Goal: Information Seeking & Learning: Learn about a topic

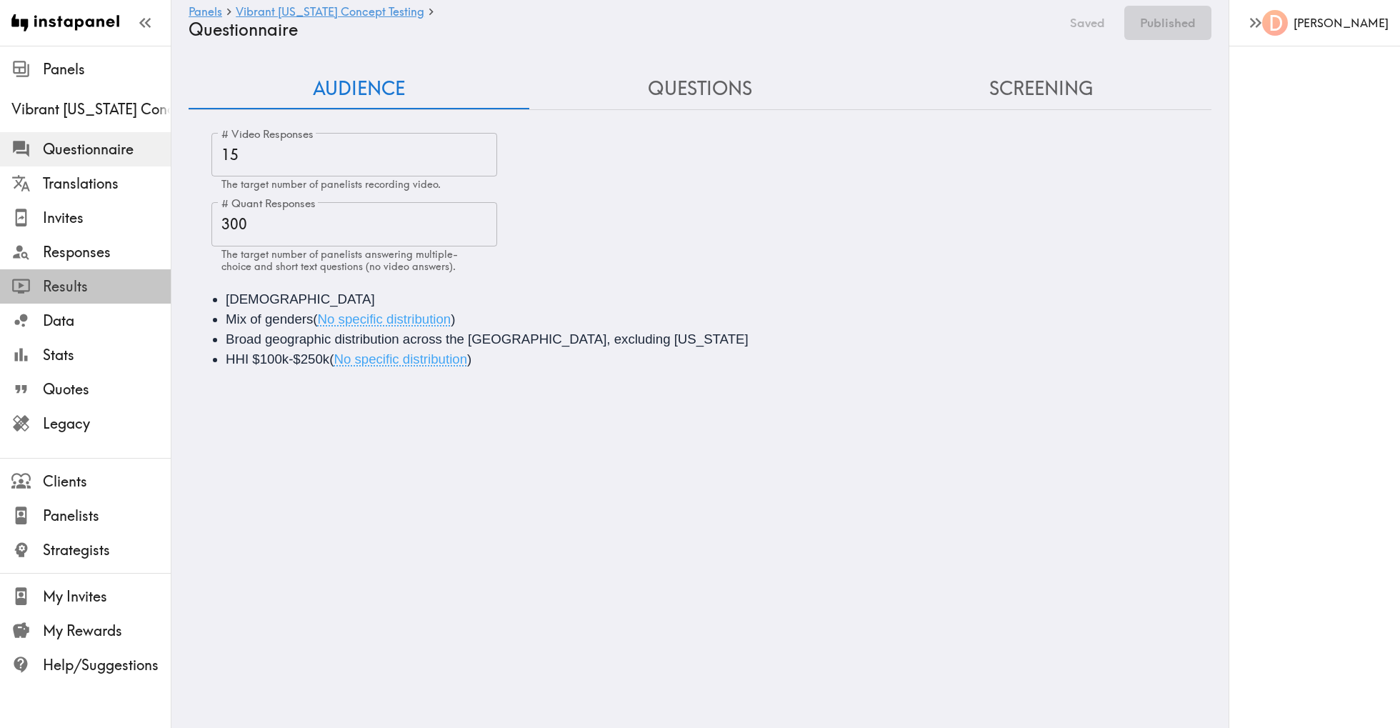
click at [88, 277] on span "Results" at bounding box center [107, 286] width 128 height 20
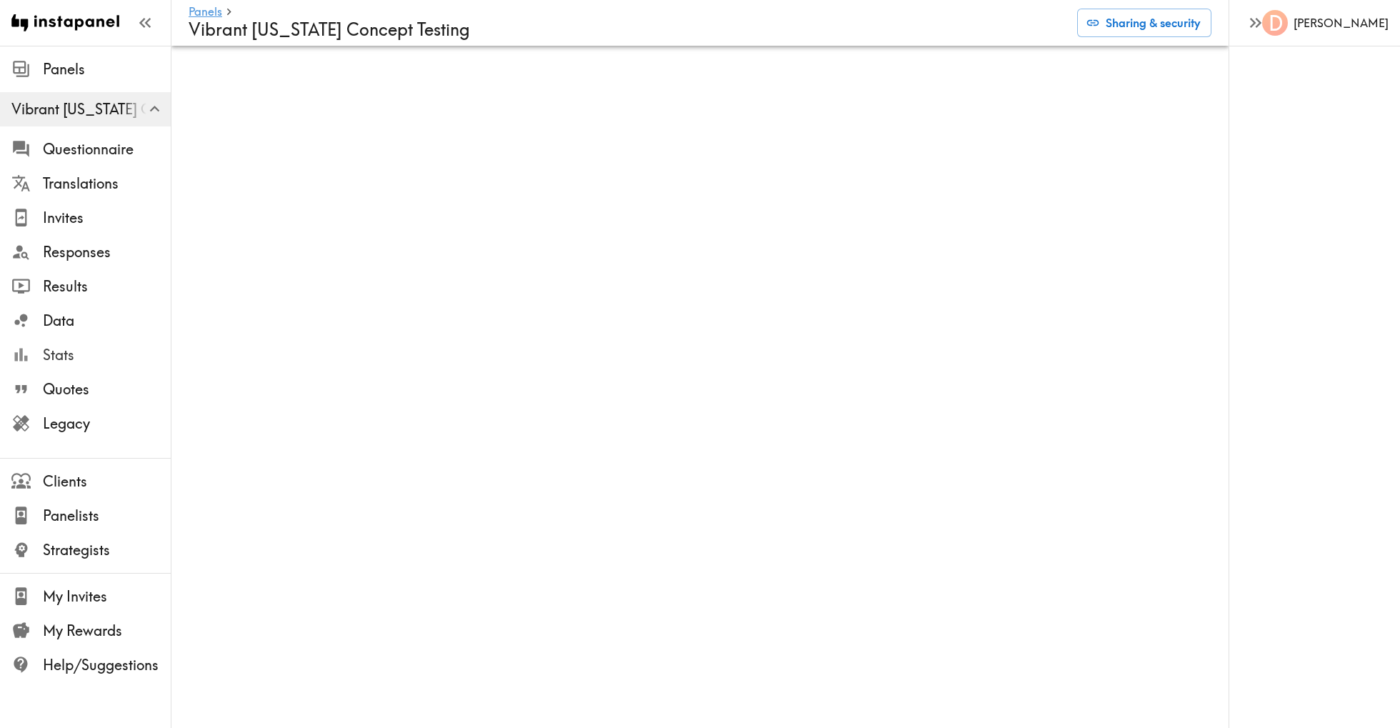
click at [81, 358] on span "Stats" at bounding box center [107, 355] width 128 height 20
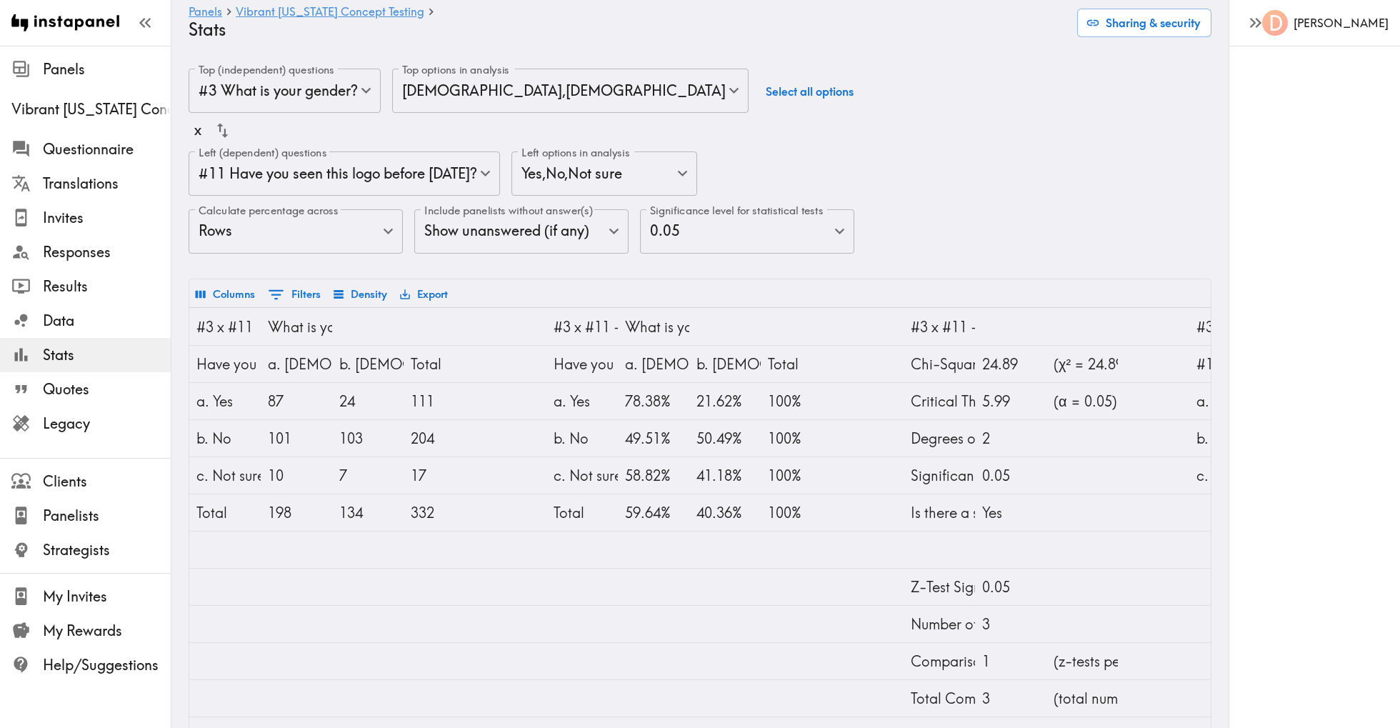
click at [661, 232] on body "Instapanel - Panels - Vibrant [US_STATE] Concept Testing - Stats Panels Vibrant…" at bounding box center [700, 411] width 1400 height 731
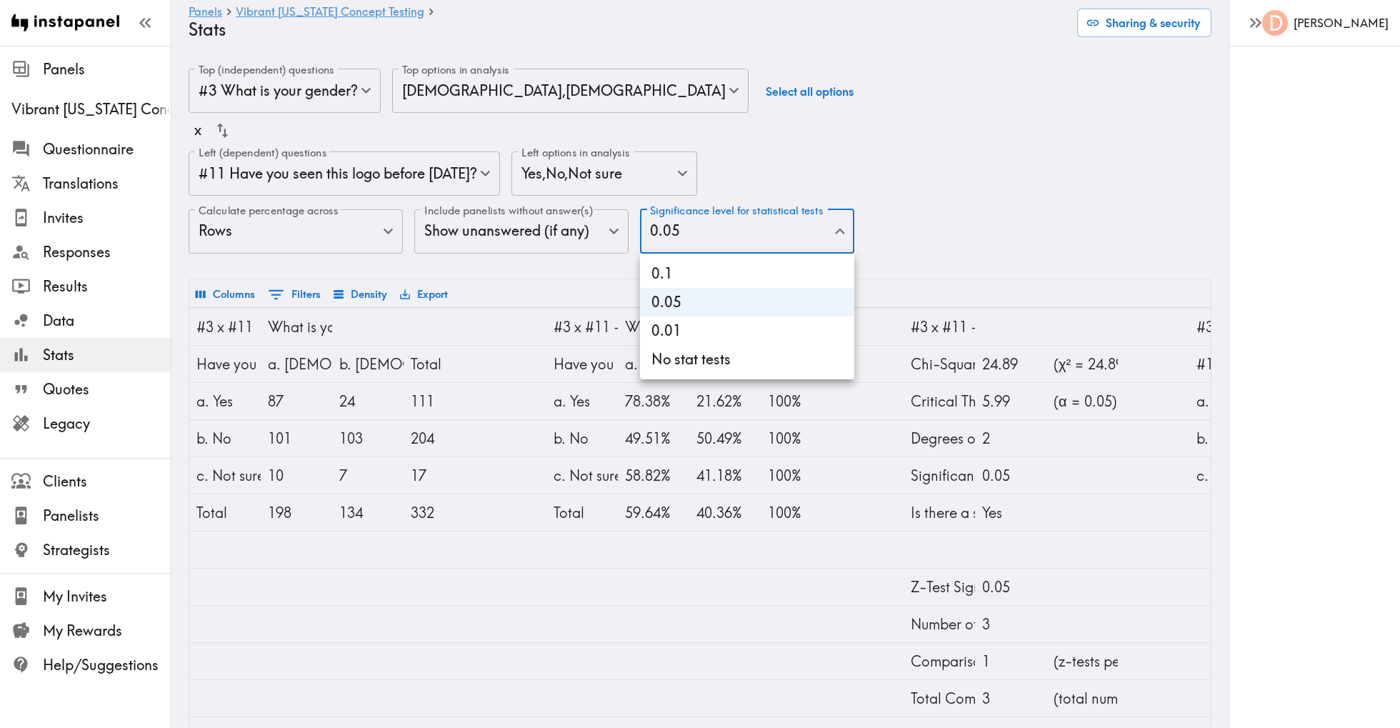
click at [681, 358] on li "No stat tests" at bounding box center [747, 359] width 214 height 29
type input "0"
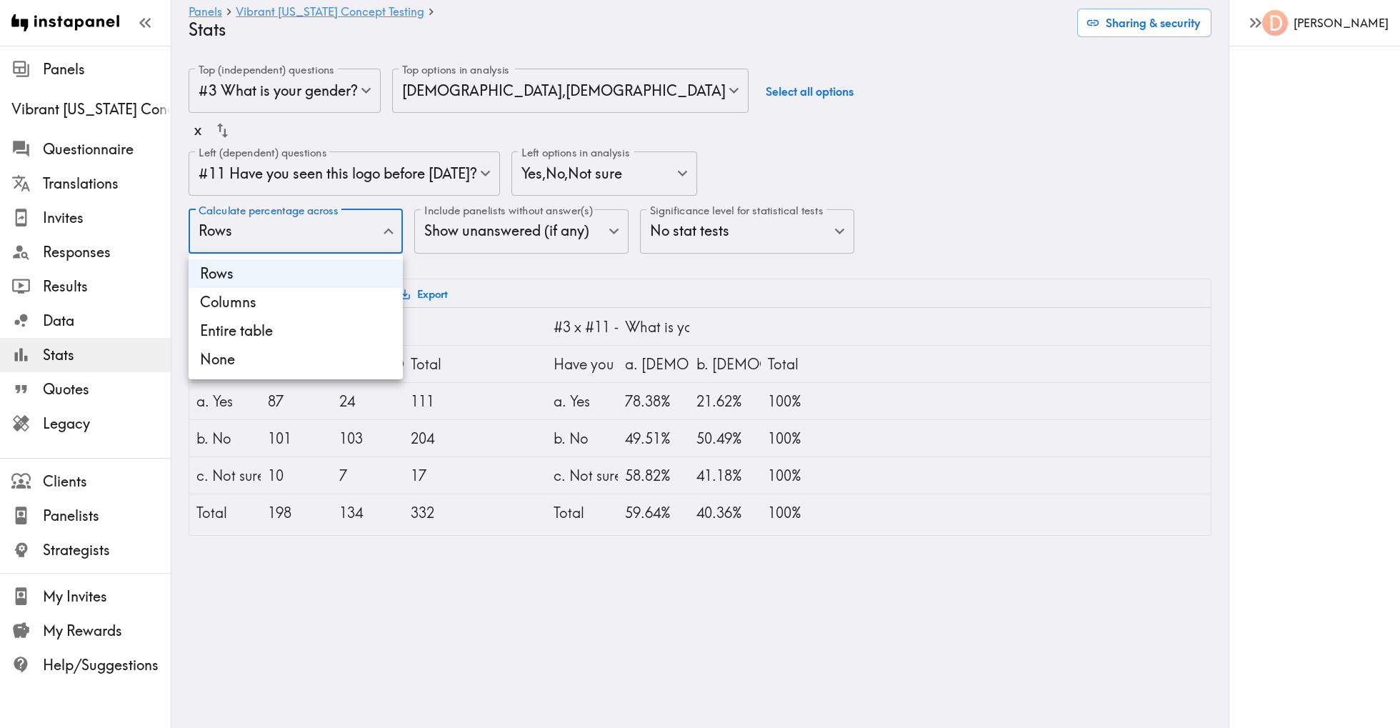
click at [361, 239] on body "Instapanel - Panels - Vibrant [US_STATE] Concept Testing - Stats Panels Vibrant…" at bounding box center [700, 302] width 1400 height 513
click at [344, 294] on li "Columns" at bounding box center [296, 302] width 214 height 29
type input "Columns"
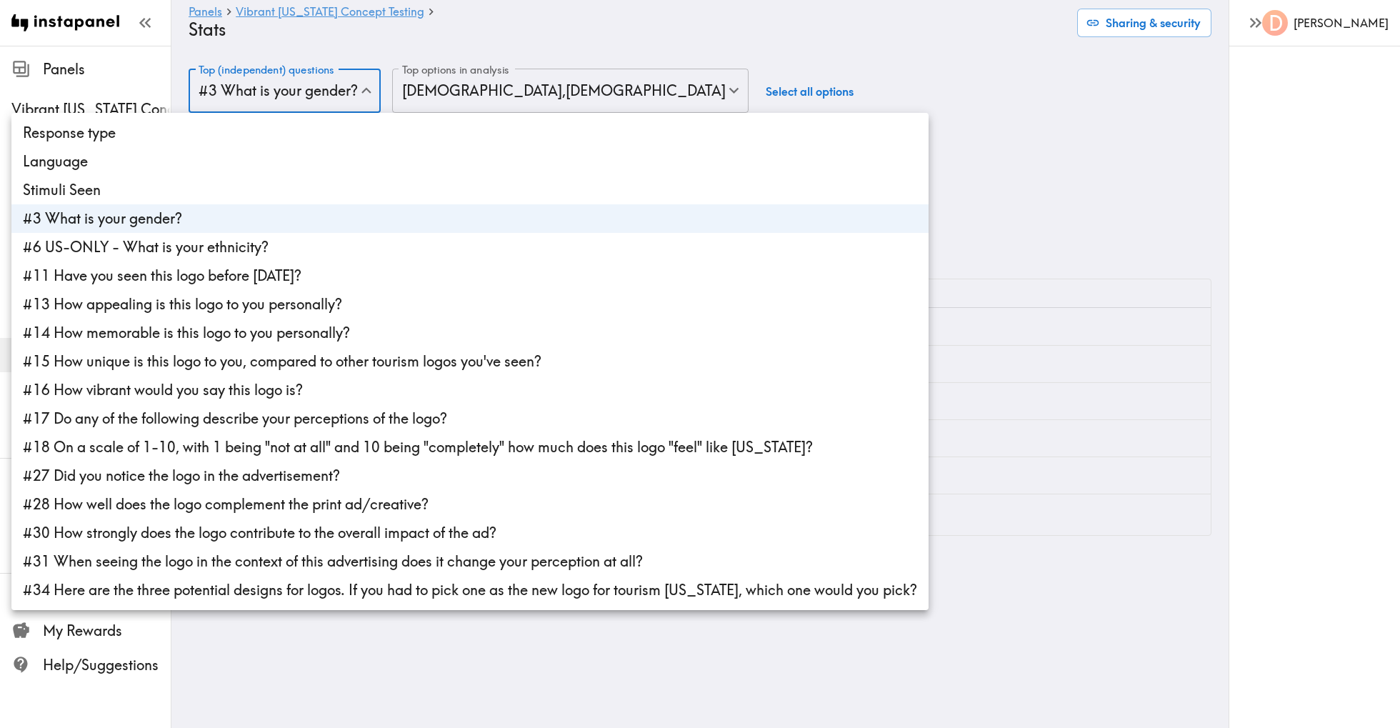
click at [341, 104] on body "Instapanel - Panels - Vibrant [US_STATE] Concept Testing - Stats Panels Vibrant…" at bounding box center [700, 302] width 1400 height 513
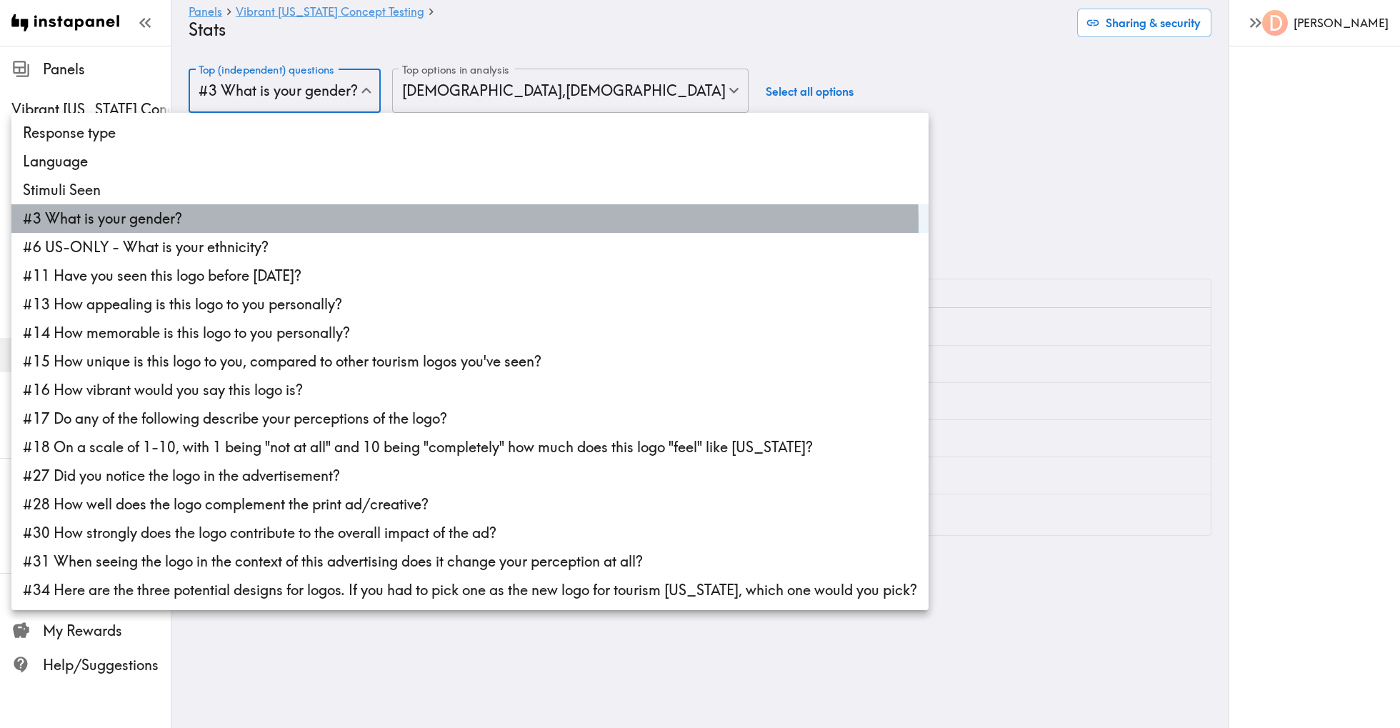
click at [312, 224] on li "#3 What is your gender?" at bounding box center [469, 218] width 917 height 29
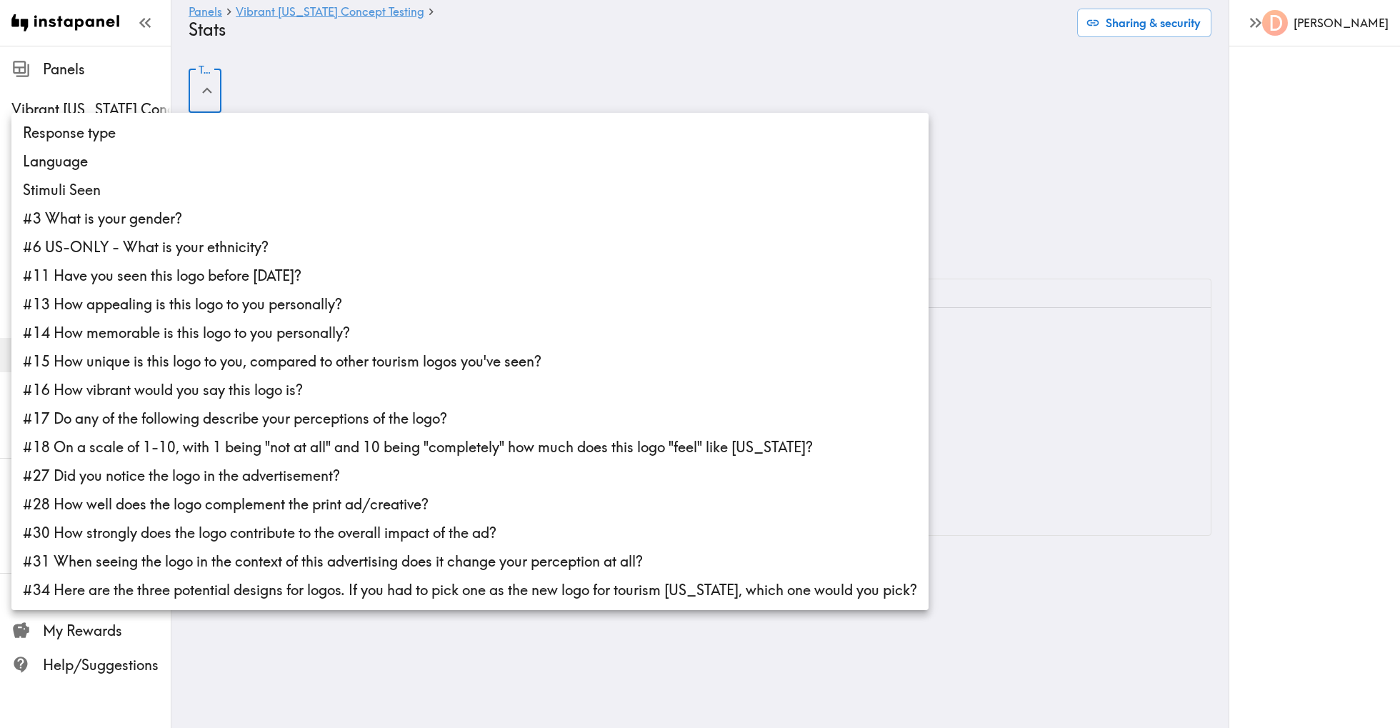
click at [344, 182] on li "Stimuli Seen" at bounding box center [469, 190] width 917 height 29
type input "stimuliSeen"
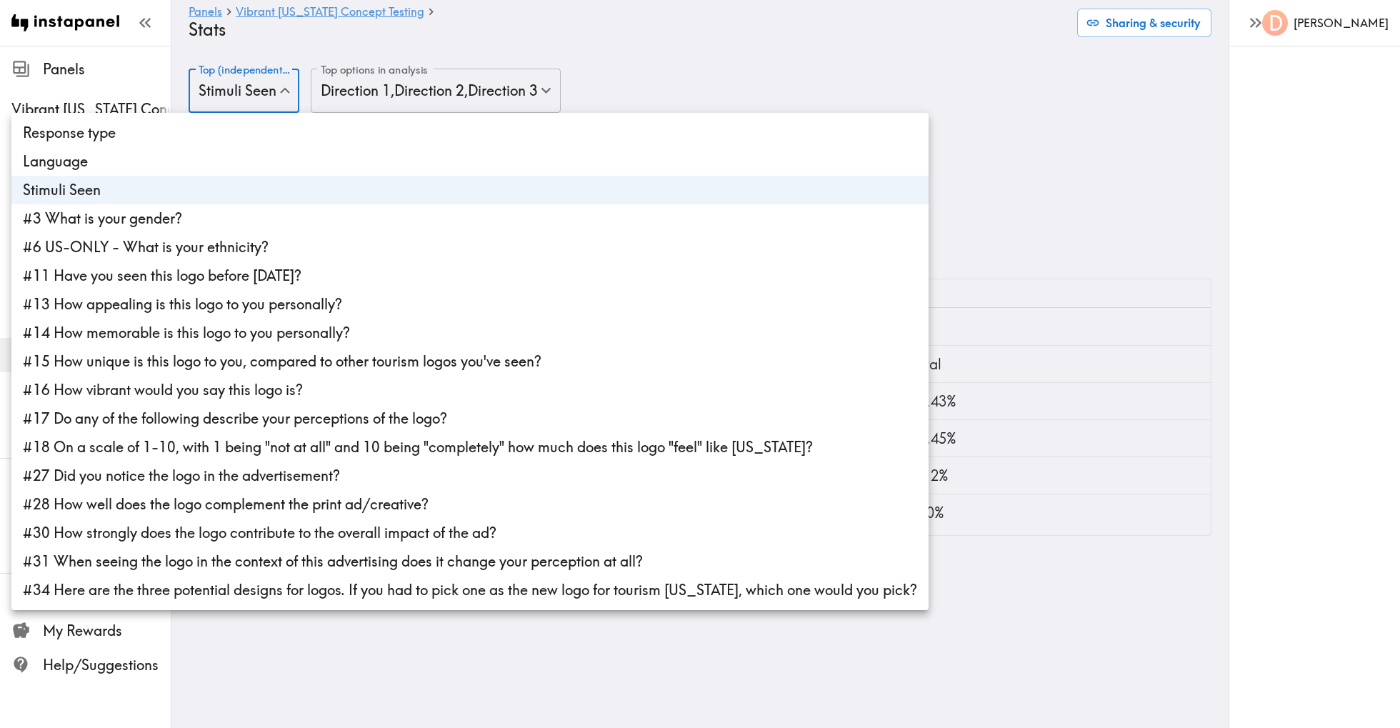
click at [600, 46] on div at bounding box center [700, 364] width 1400 height 728
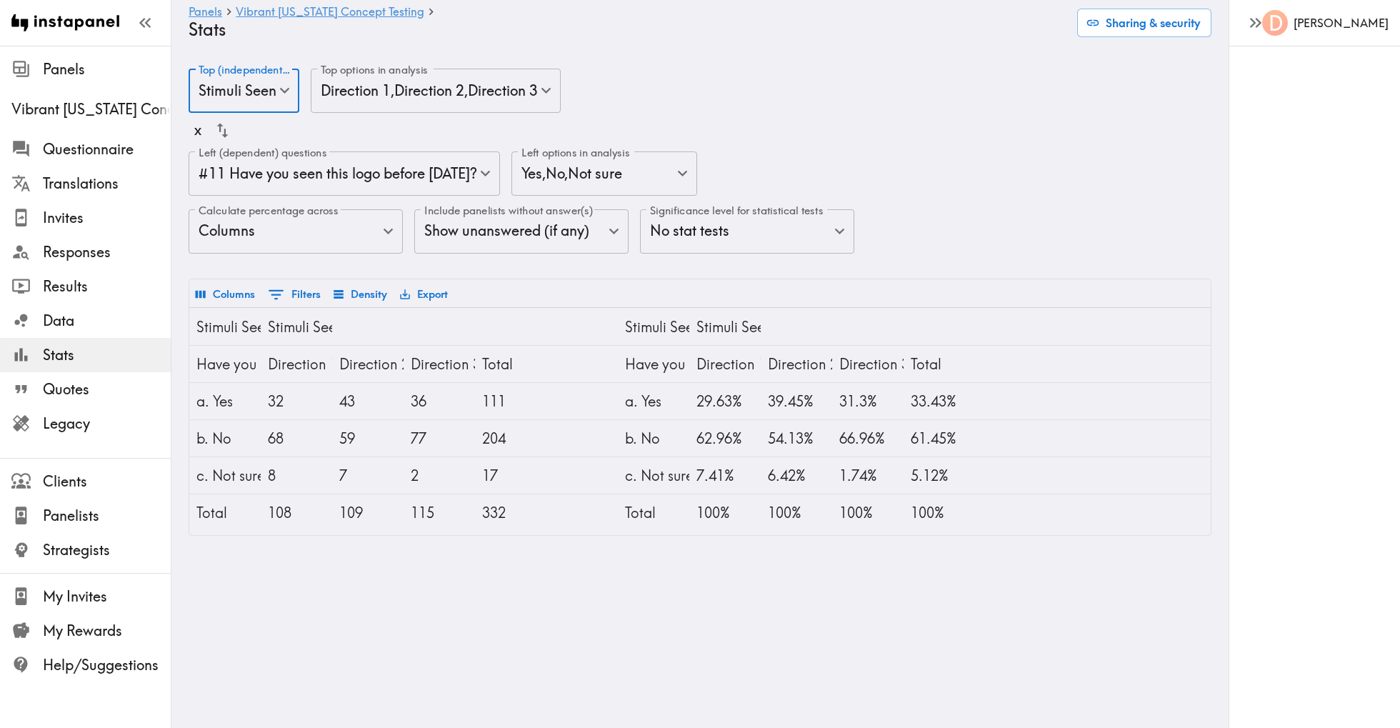
click at [473, 180] on body "Instapanel - Panels - Vibrant [US_STATE] Concept Testing - Stats Panels Vibrant…" at bounding box center [700, 302] width 1400 height 513
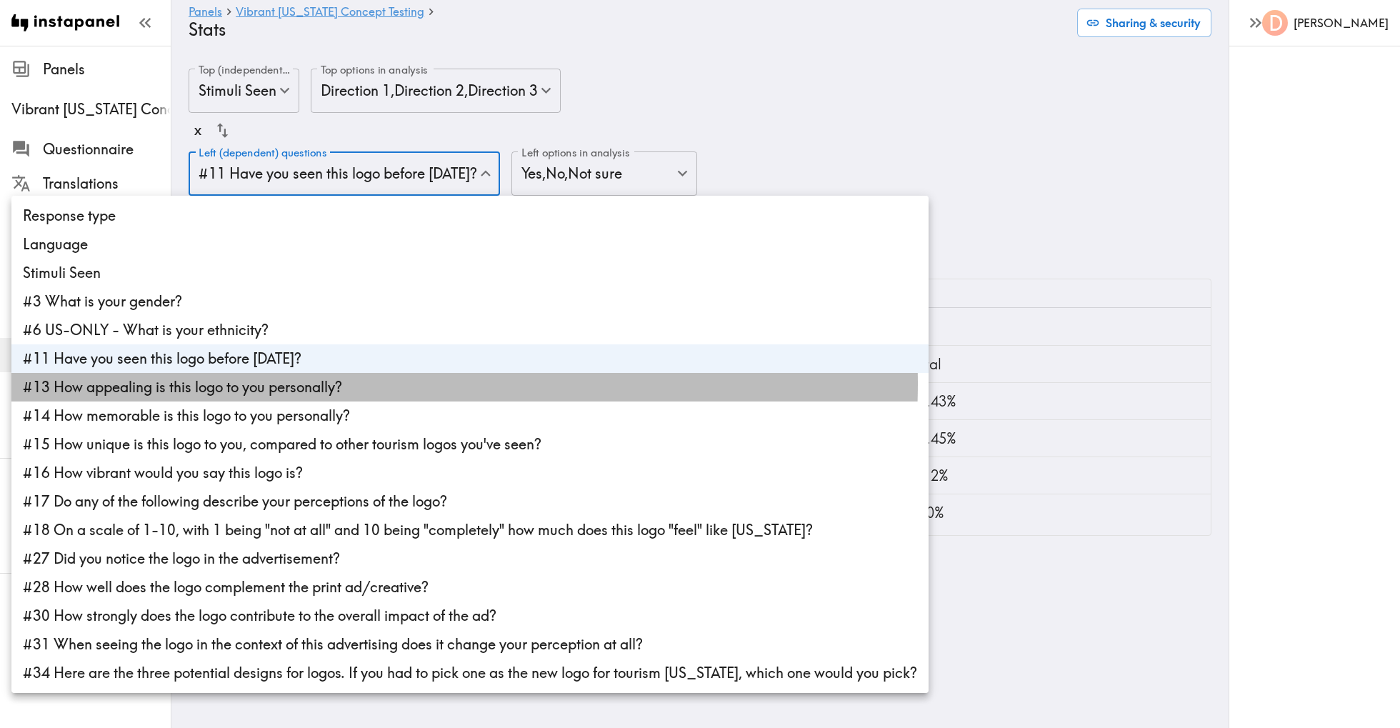
click at [381, 383] on li "#13 How appealing is this logo to you personally?" at bounding box center [469, 387] width 917 height 29
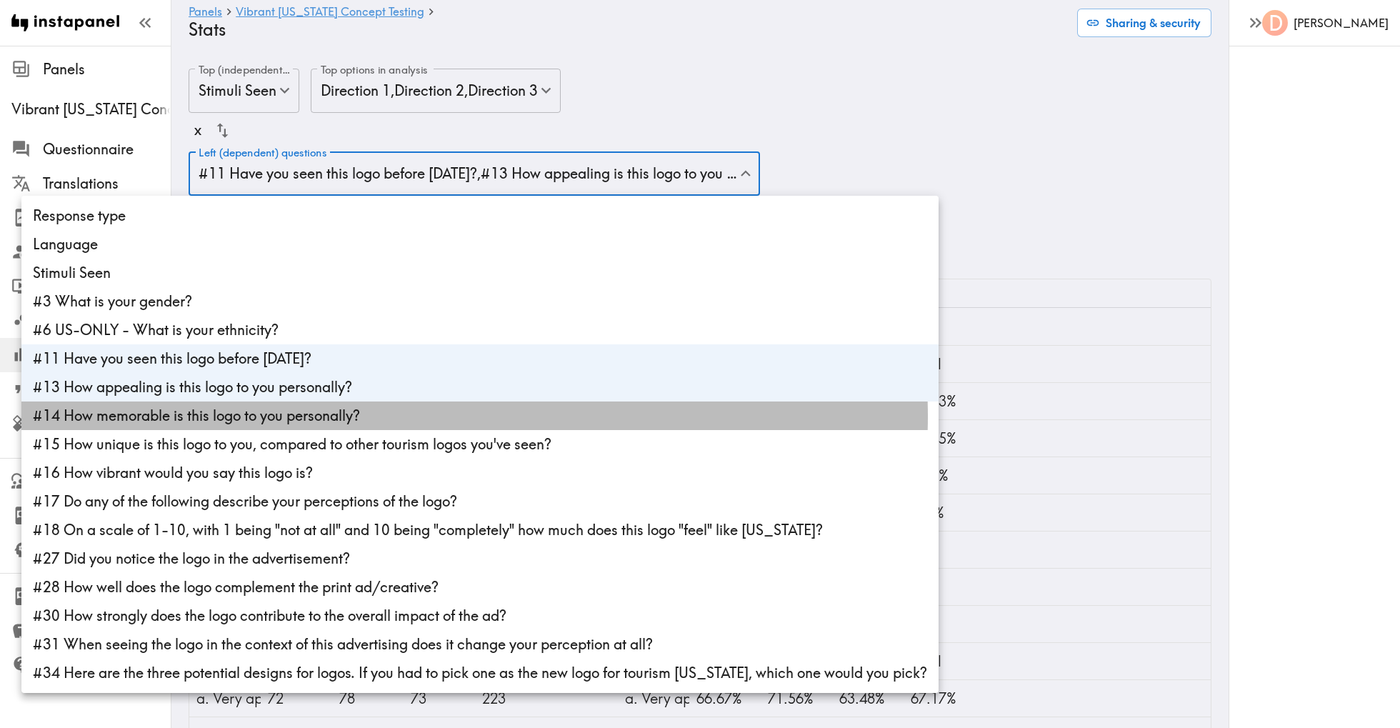
click at [373, 416] on li "#14 How memorable is this logo to you personally?" at bounding box center [479, 415] width 917 height 29
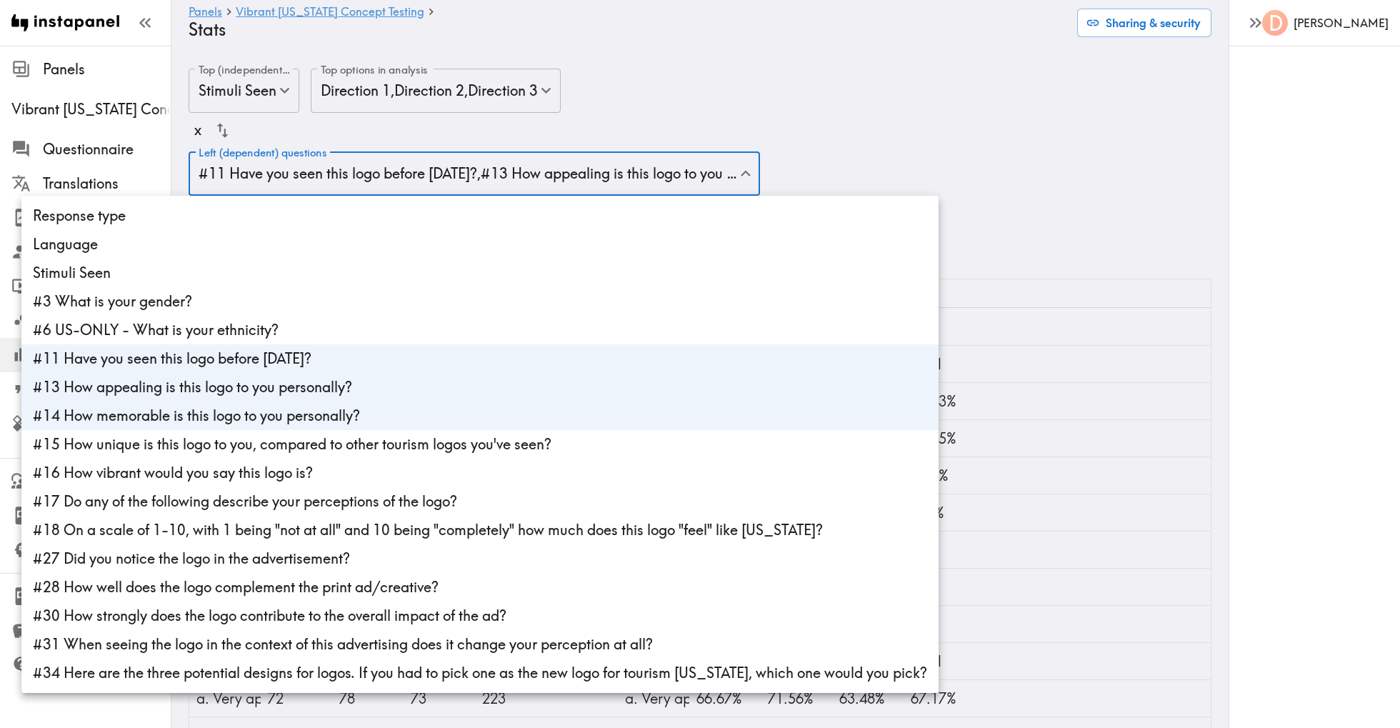
click at [370, 443] on li "#15 How unique is this logo to you, compared to other tourism logos you've seen?" at bounding box center [479, 444] width 917 height 29
type input "cc176ae6-4a1c-42e5-864e-f16844534e1d,fce52bb4-6e25-4727-b941-348e625a4fdf,763fc…"
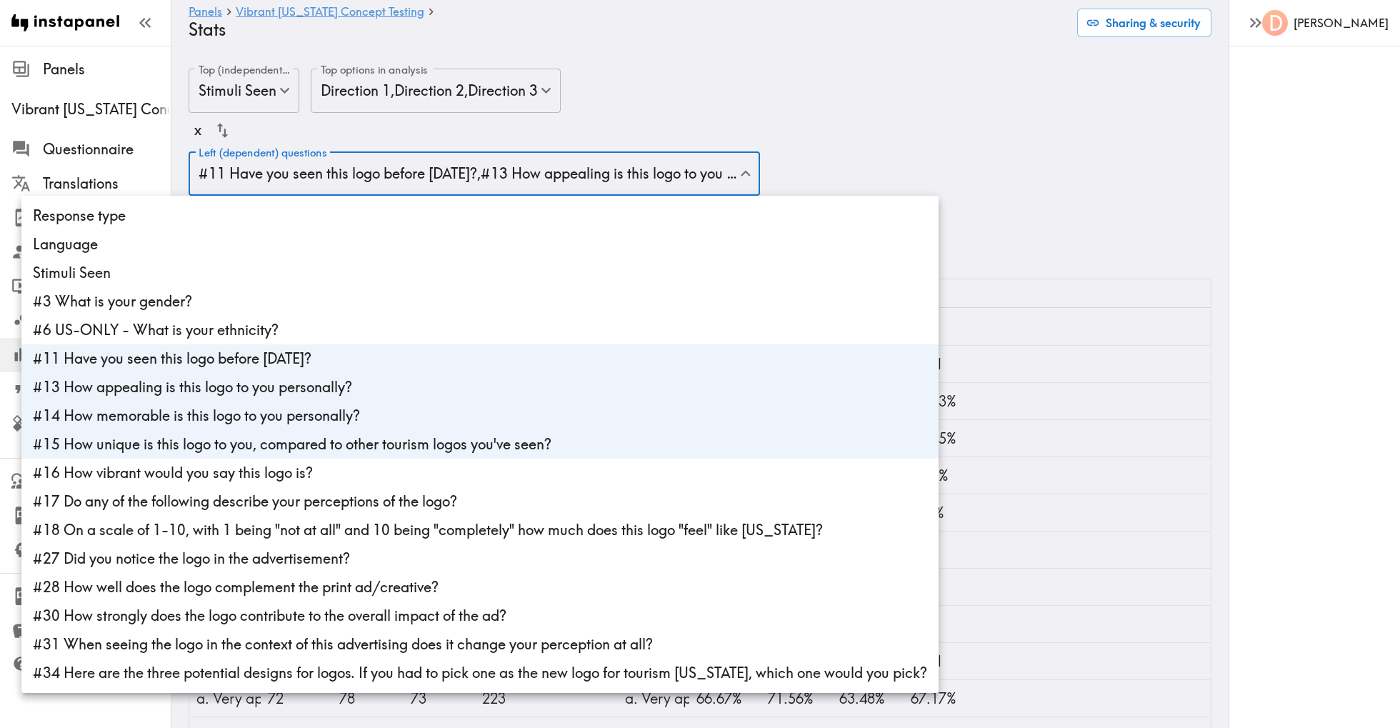
click at [1115, 189] on div at bounding box center [700, 364] width 1400 height 728
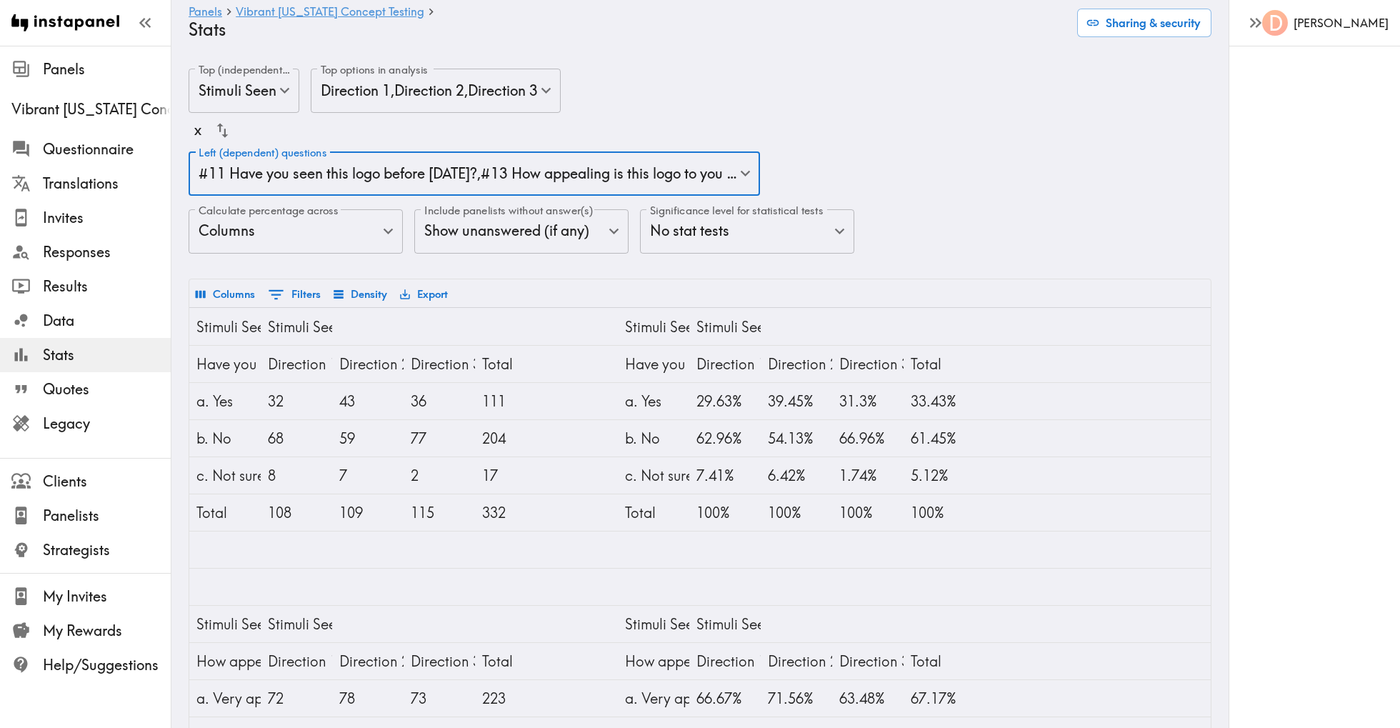
click at [416, 287] on button "Export" at bounding box center [423, 294] width 55 height 24
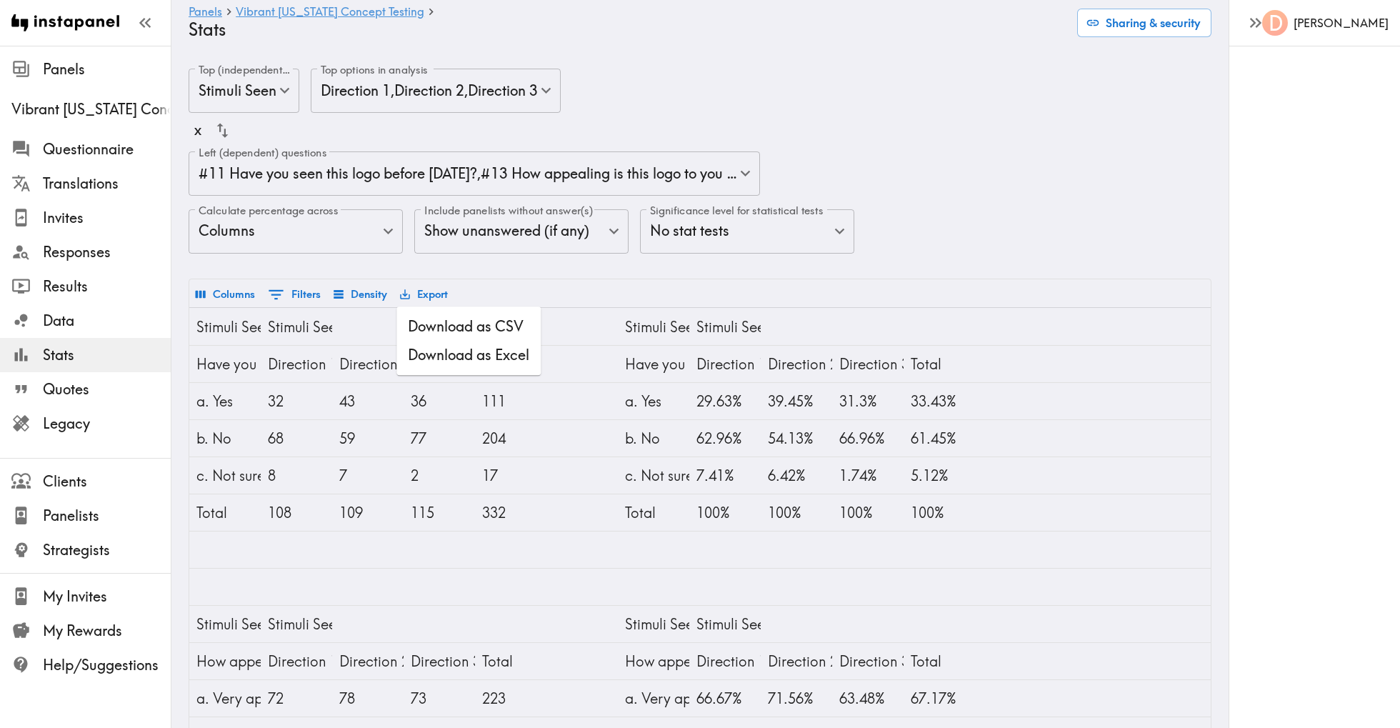
click at [478, 363] on li "Download as Excel" at bounding box center [468, 355] width 144 height 29
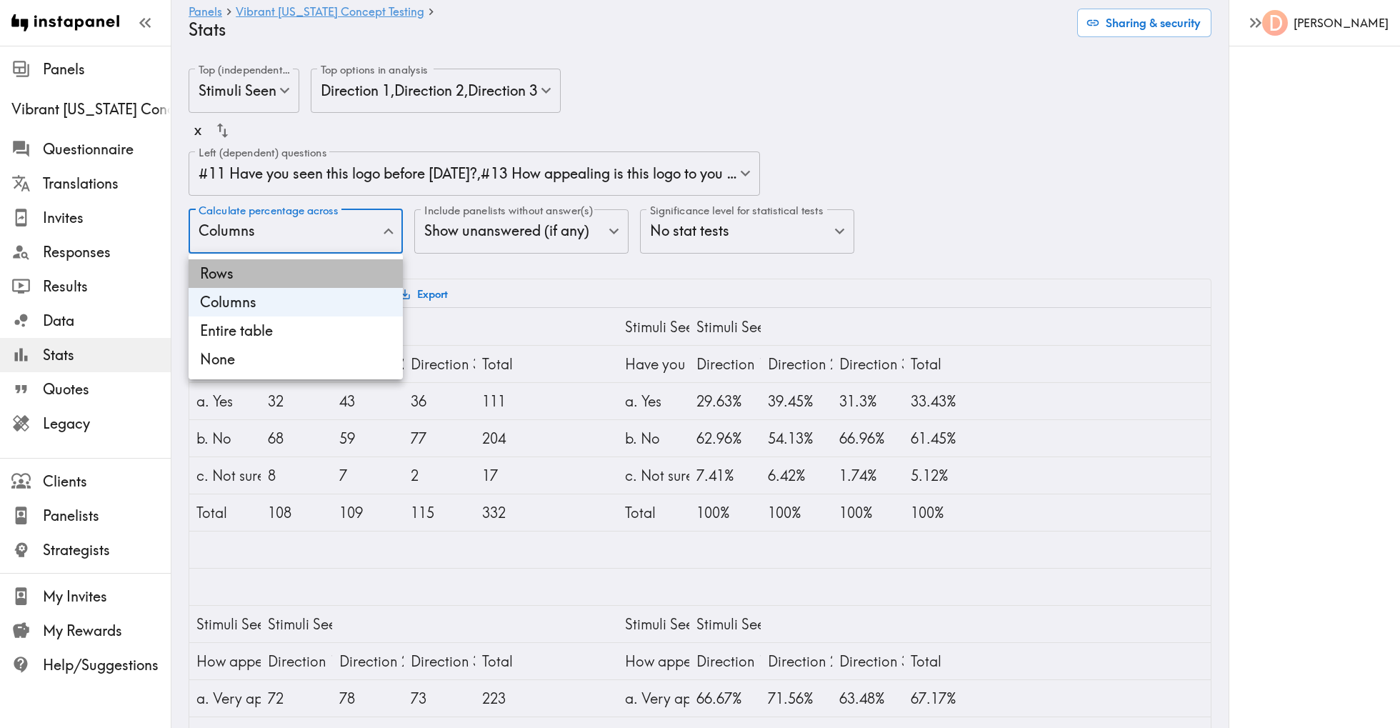
click at [321, 281] on li "Rows" at bounding box center [296, 273] width 214 height 29
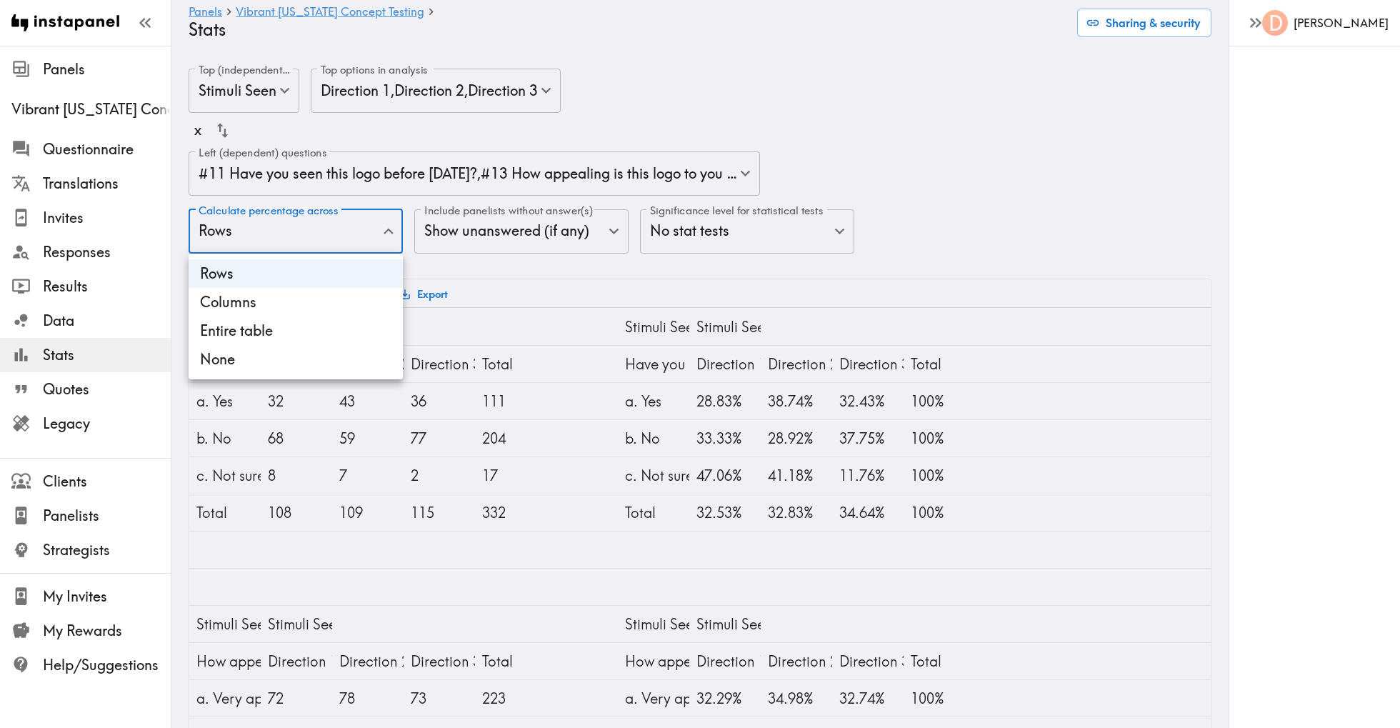
click at [314, 297] on li "Columns" at bounding box center [296, 302] width 214 height 29
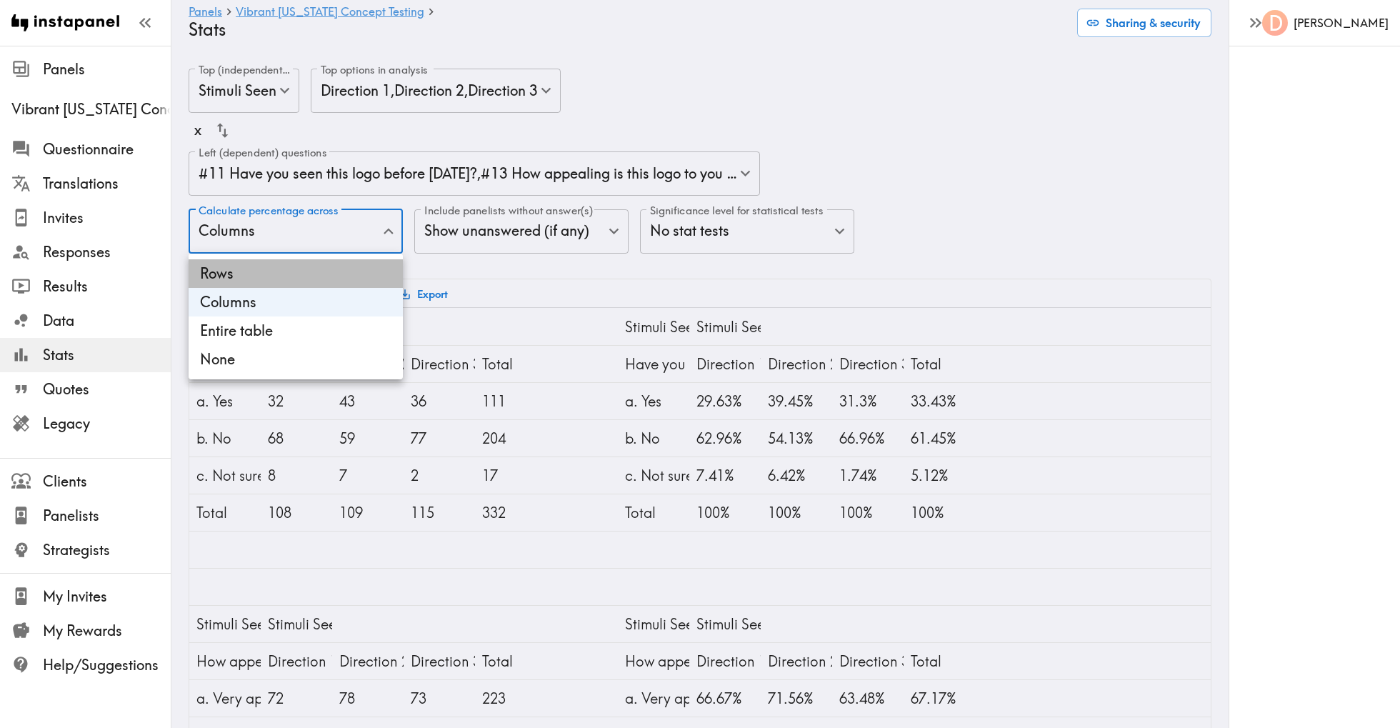
click at [337, 286] on li "Rows" at bounding box center [296, 273] width 214 height 29
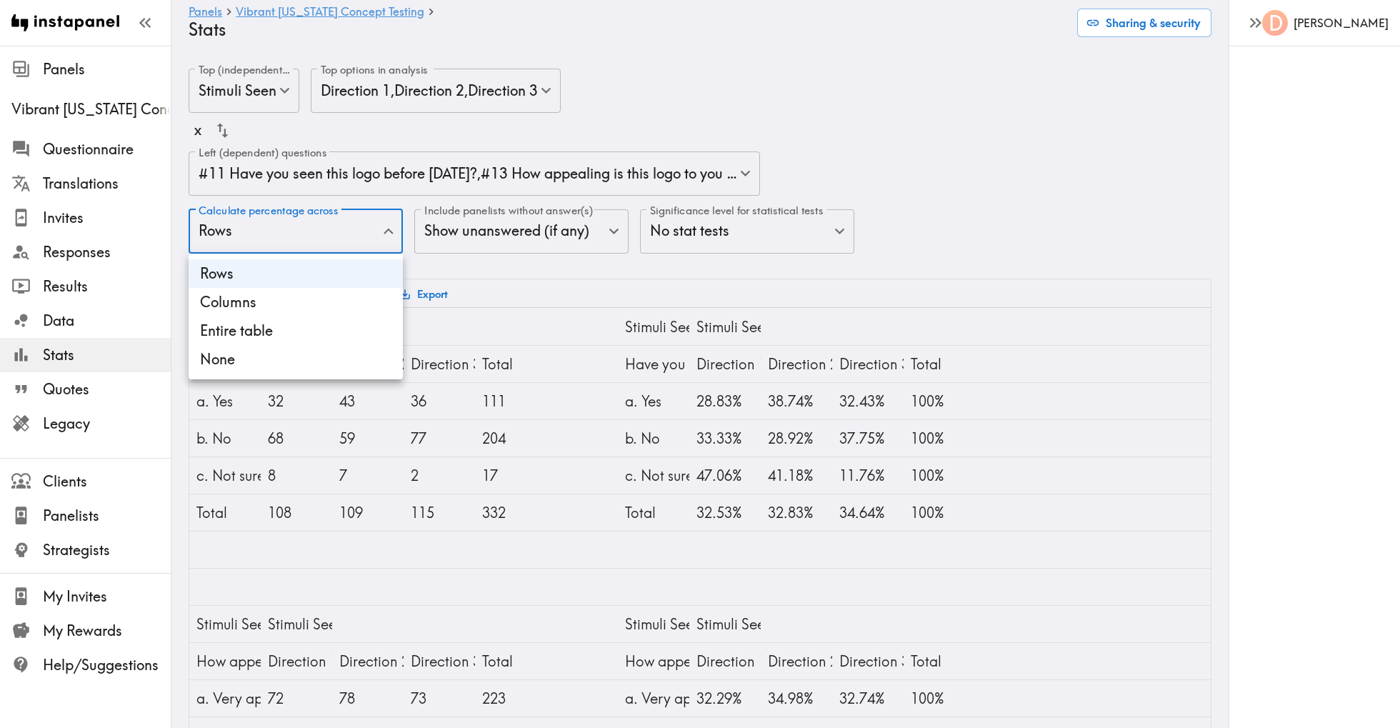
click at [323, 322] on li "Entire table" at bounding box center [296, 330] width 214 height 29
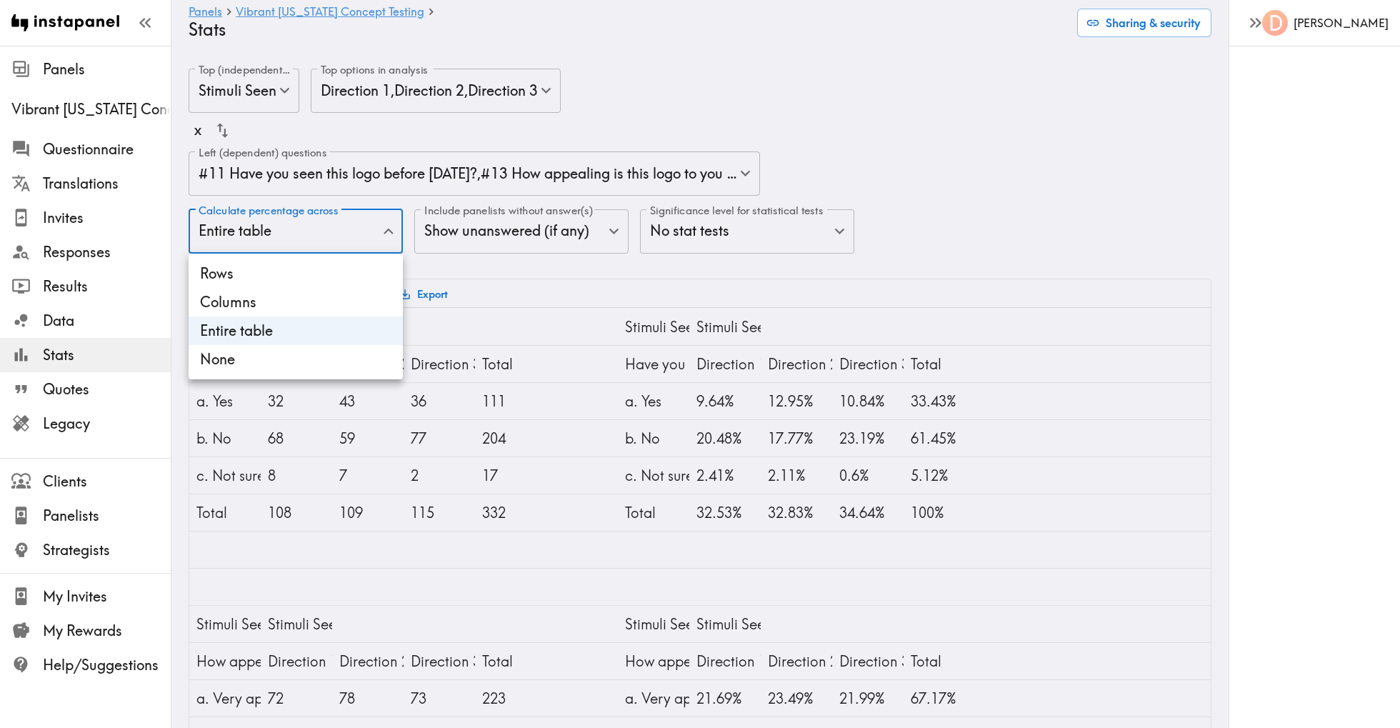
click at [317, 284] on li "Rows" at bounding box center [296, 273] width 214 height 29
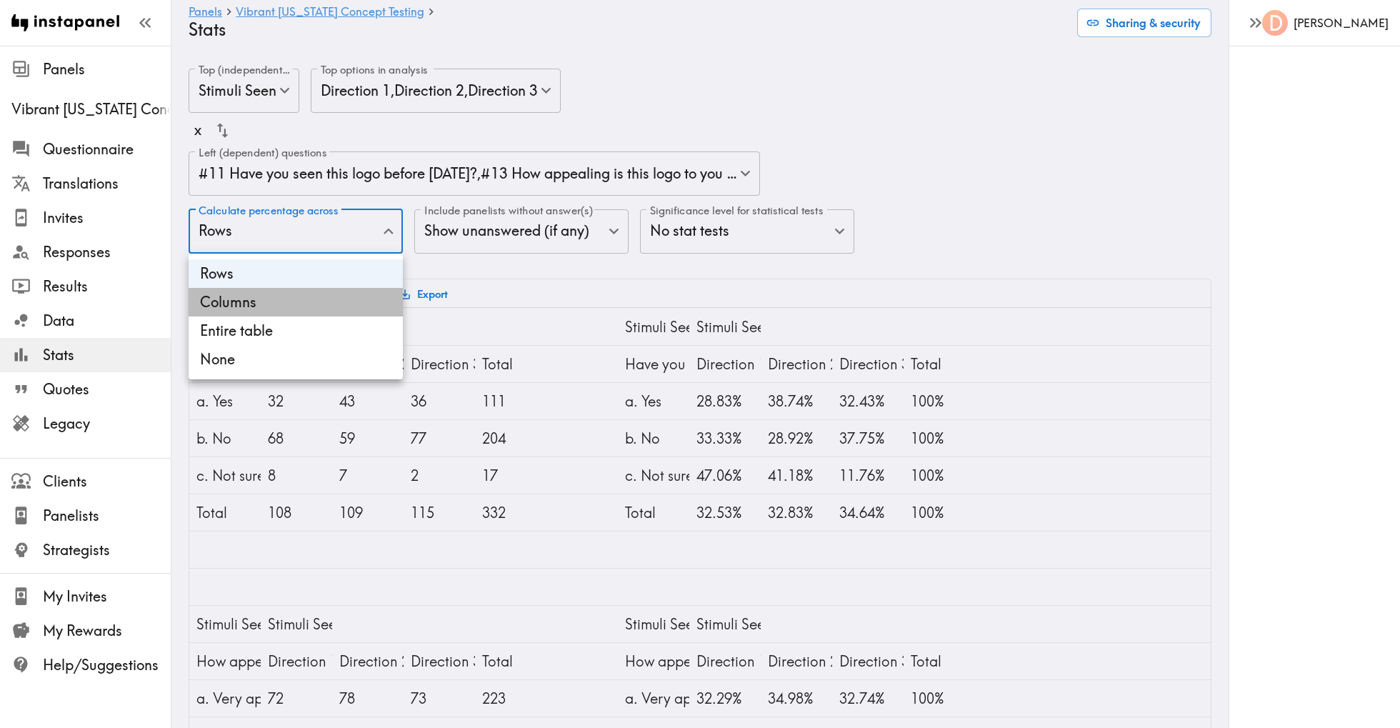
click at [318, 298] on li "Columns" at bounding box center [296, 302] width 214 height 29
type input "Columns"
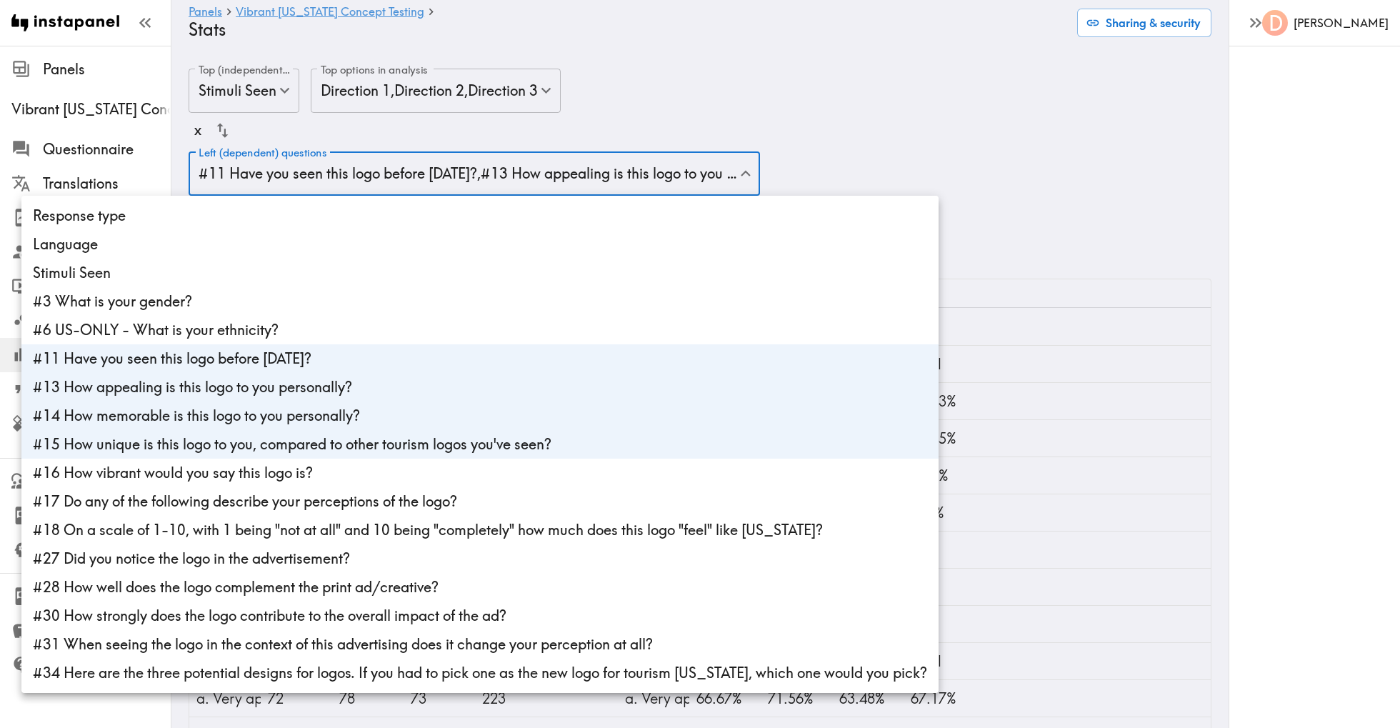
click at [585, 476] on li "#16 How vibrant would you say this logo is?" at bounding box center [479, 472] width 917 height 29
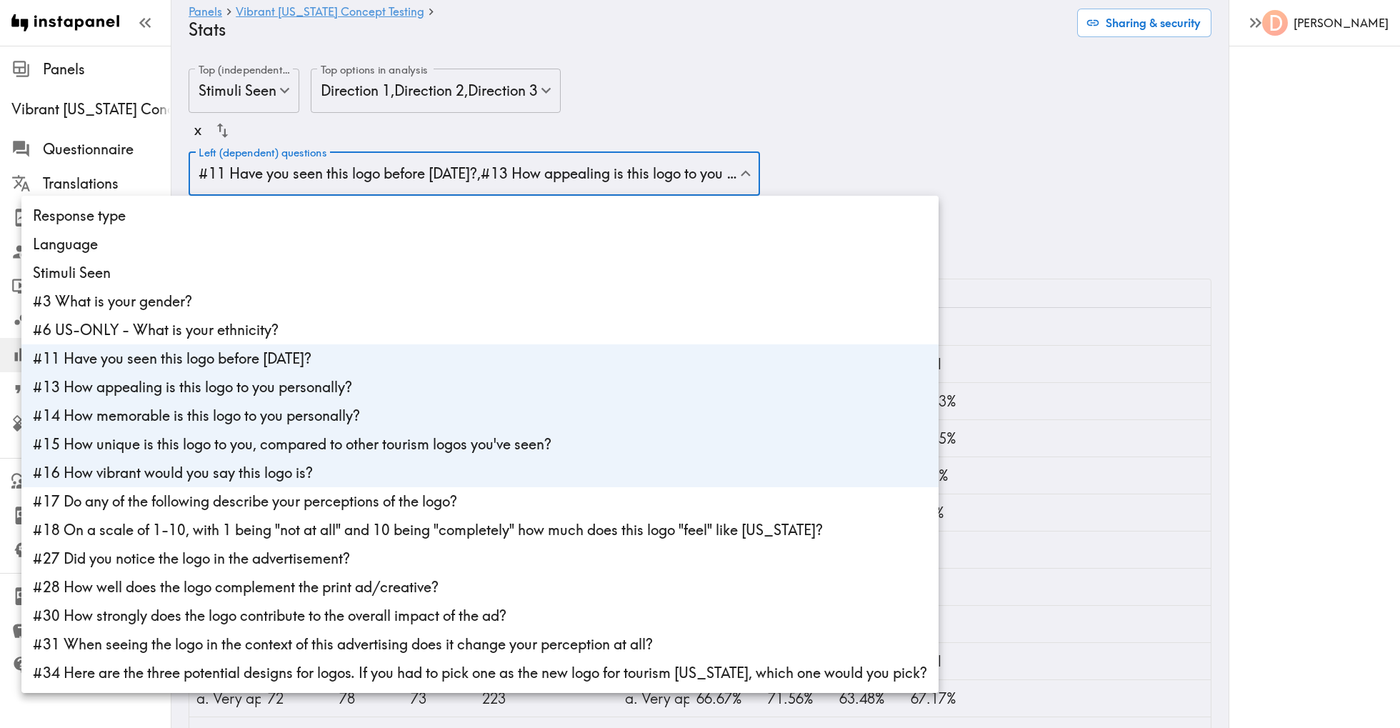
click at [566, 493] on li "#17 Do any of the following describe your perceptions of the logo?" at bounding box center [479, 501] width 917 height 29
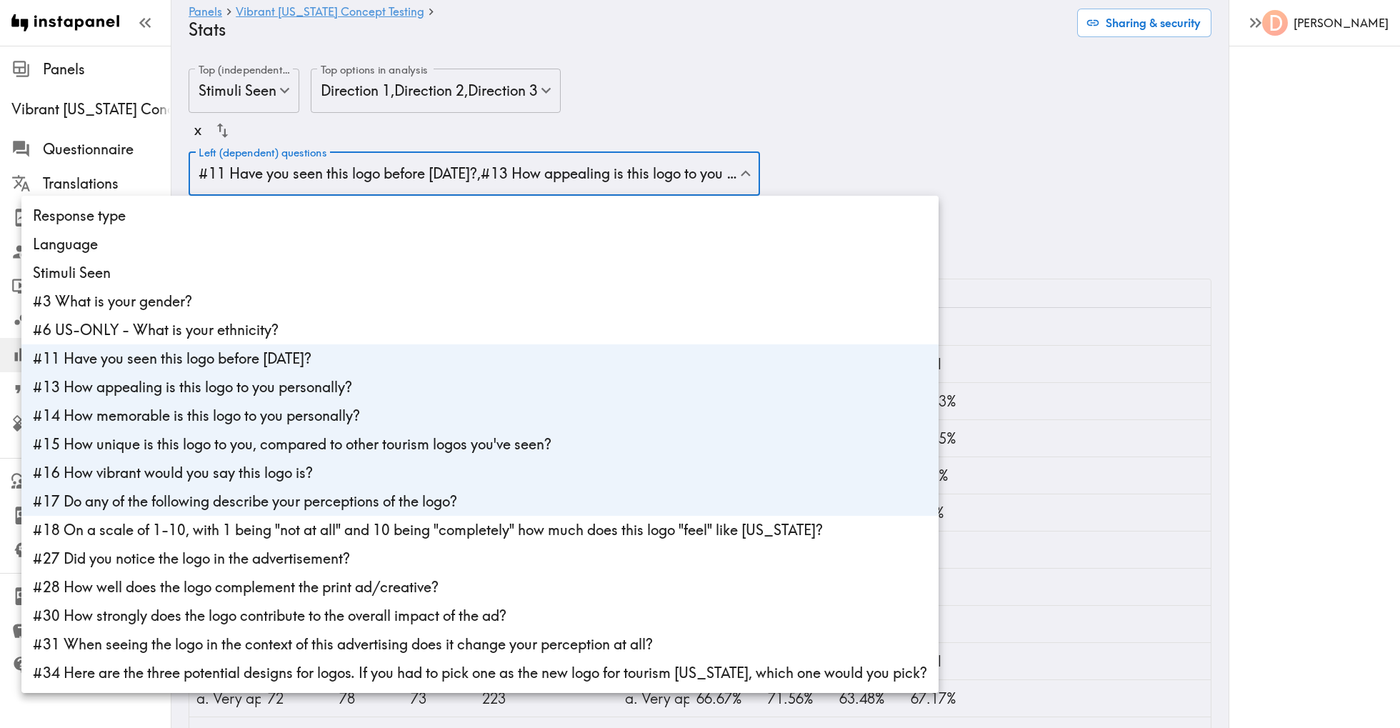
click at [568, 538] on li "#18 On a scale of 1-10, with 1 being "not at all" and 10 being "completely" how…" at bounding box center [479, 530] width 917 height 29
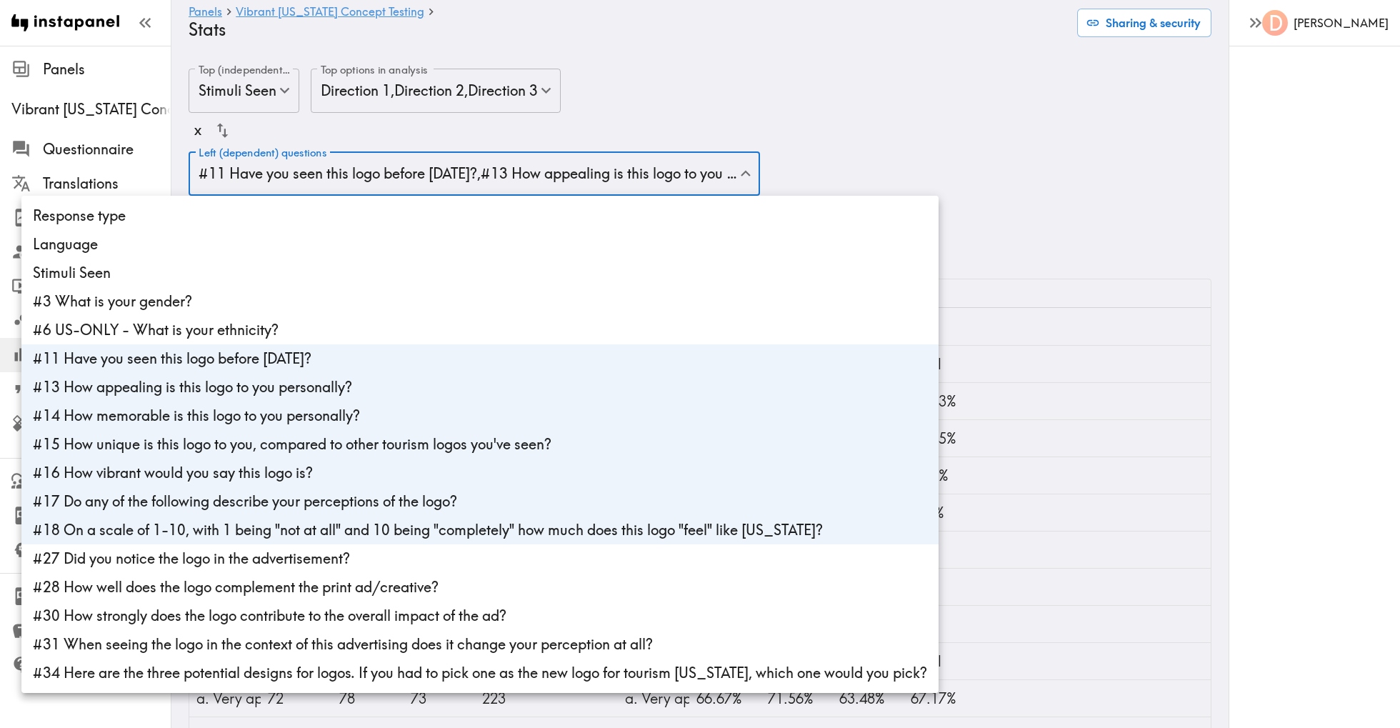
click at [557, 556] on li "#27 Did you notice the logo in the advertisement?" at bounding box center [479, 558] width 917 height 29
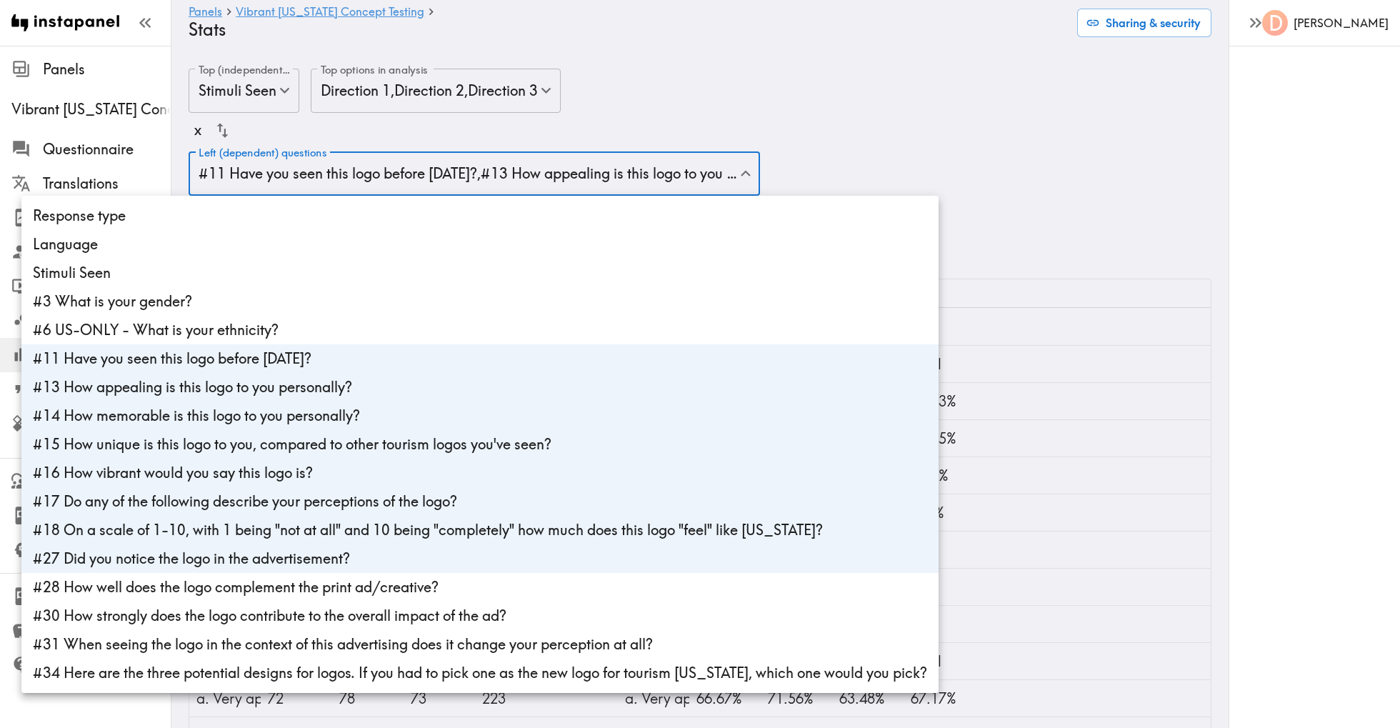
click at [536, 588] on li "#28 How well does the logo complement the print ad/creative?" at bounding box center [479, 587] width 917 height 29
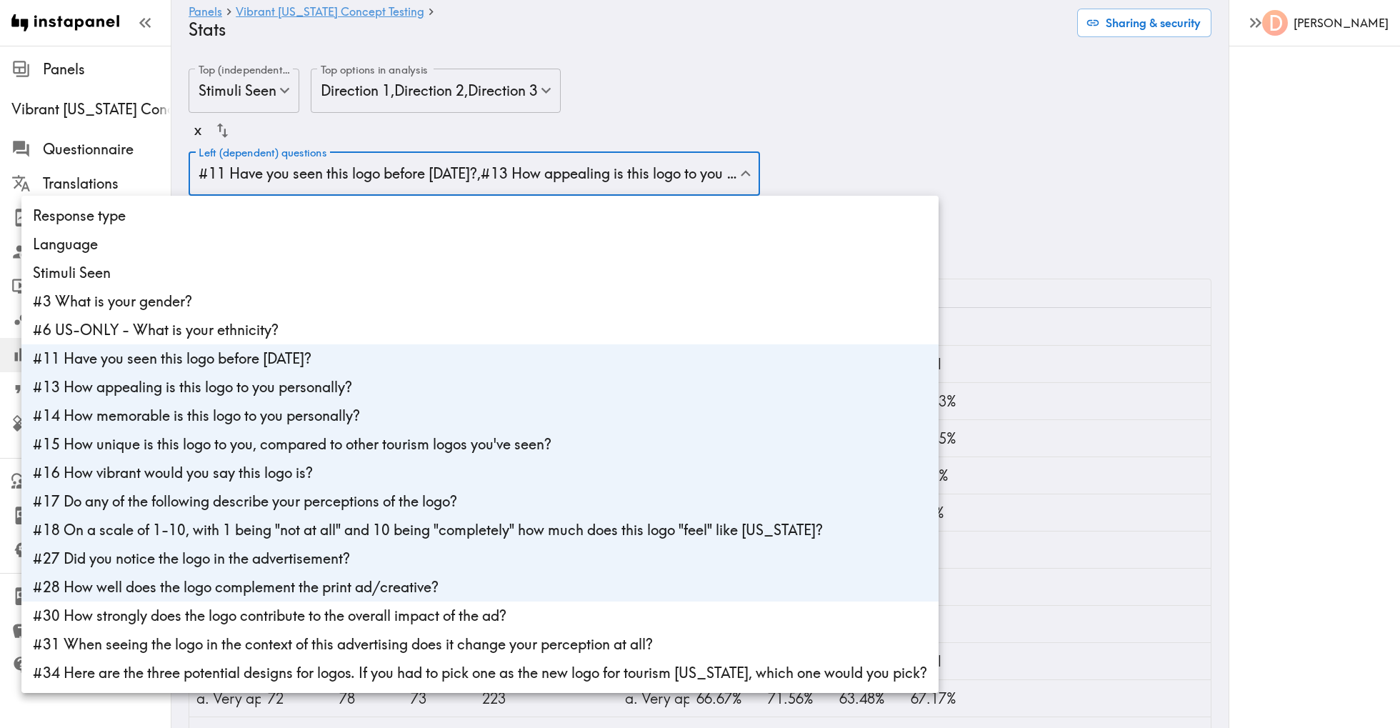
click at [533, 625] on li "#30 How strongly does the logo contribute to the overall impact of the ad?" at bounding box center [479, 615] width 917 height 29
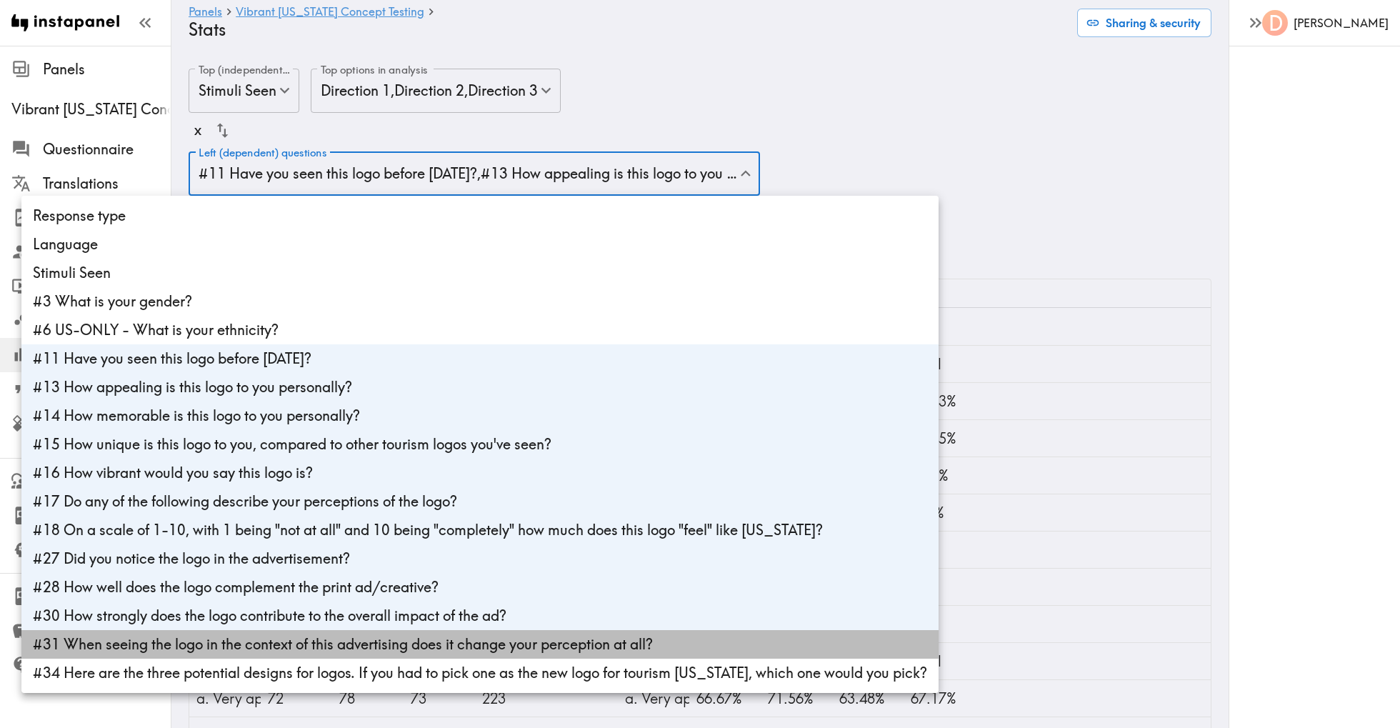
click at [533, 646] on li "#31 When seeing the logo in the context of this advertising does it change your…" at bounding box center [479, 644] width 917 height 29
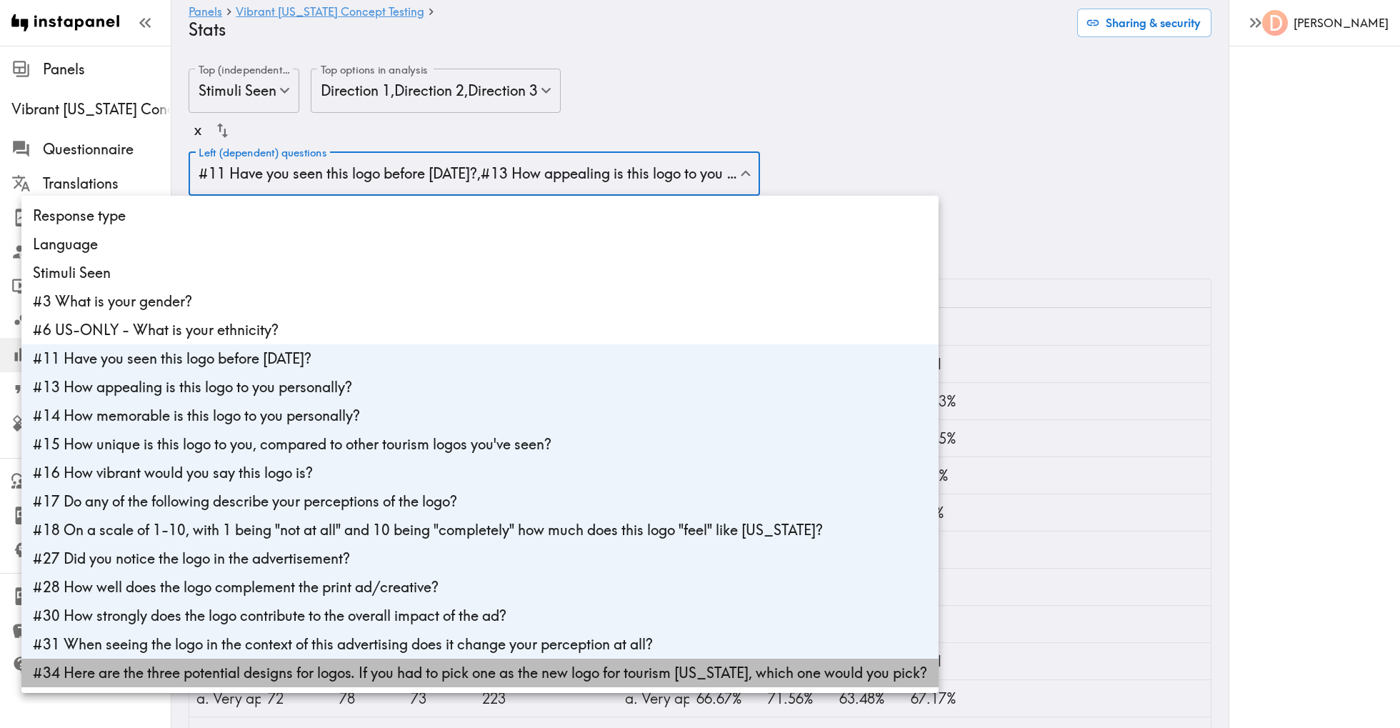
click at [535, 671] on li "#34 Here are the three potential designs for logos. If you had to pick one as t…" at bounding box center [479, 672] width 917 height 29
type input "cc176ae6-4a1c-42e5-864e-f16844534e1d,fce52bb4-6e25-4727-b941-348e625a4fdf,763fc…"
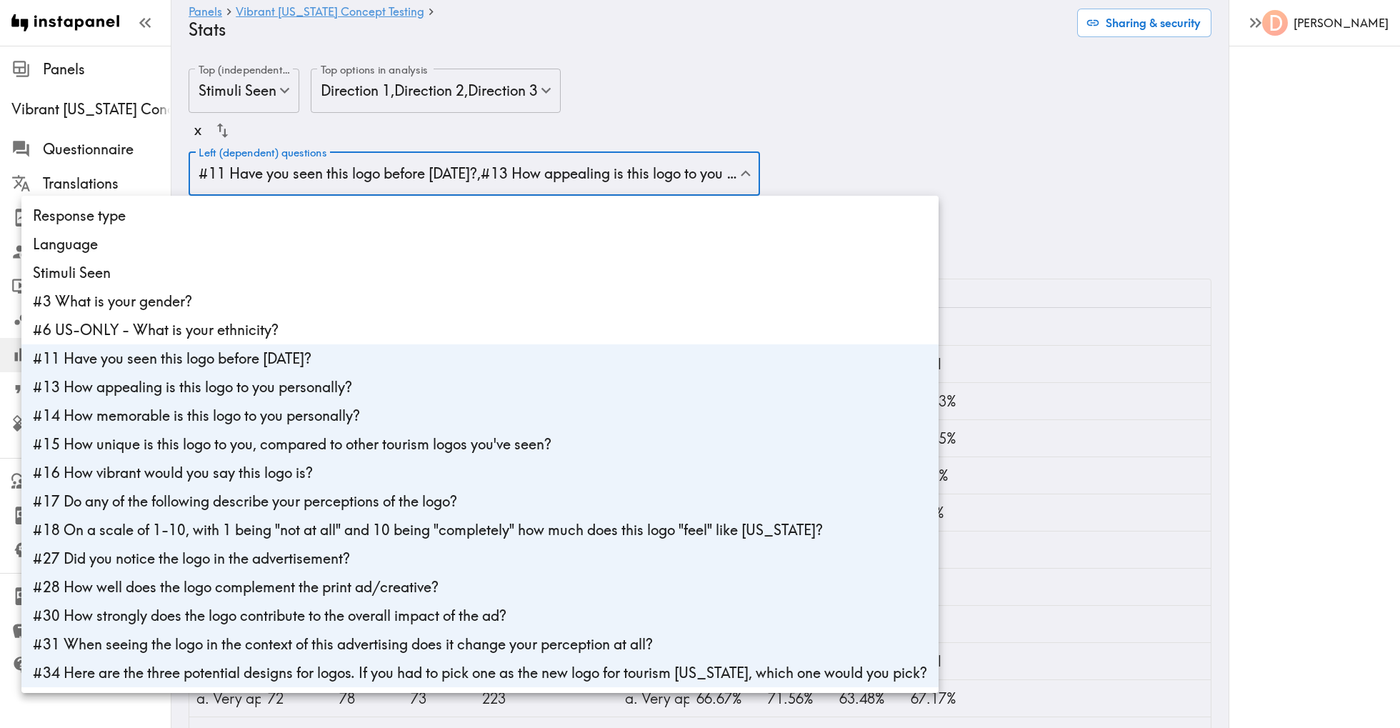
click at [1120, 161] on div at bounding box center [700, 364] width 1400 height 728
click at [918, 155] on div at bounding box center [700, 364] width 1400 height 728
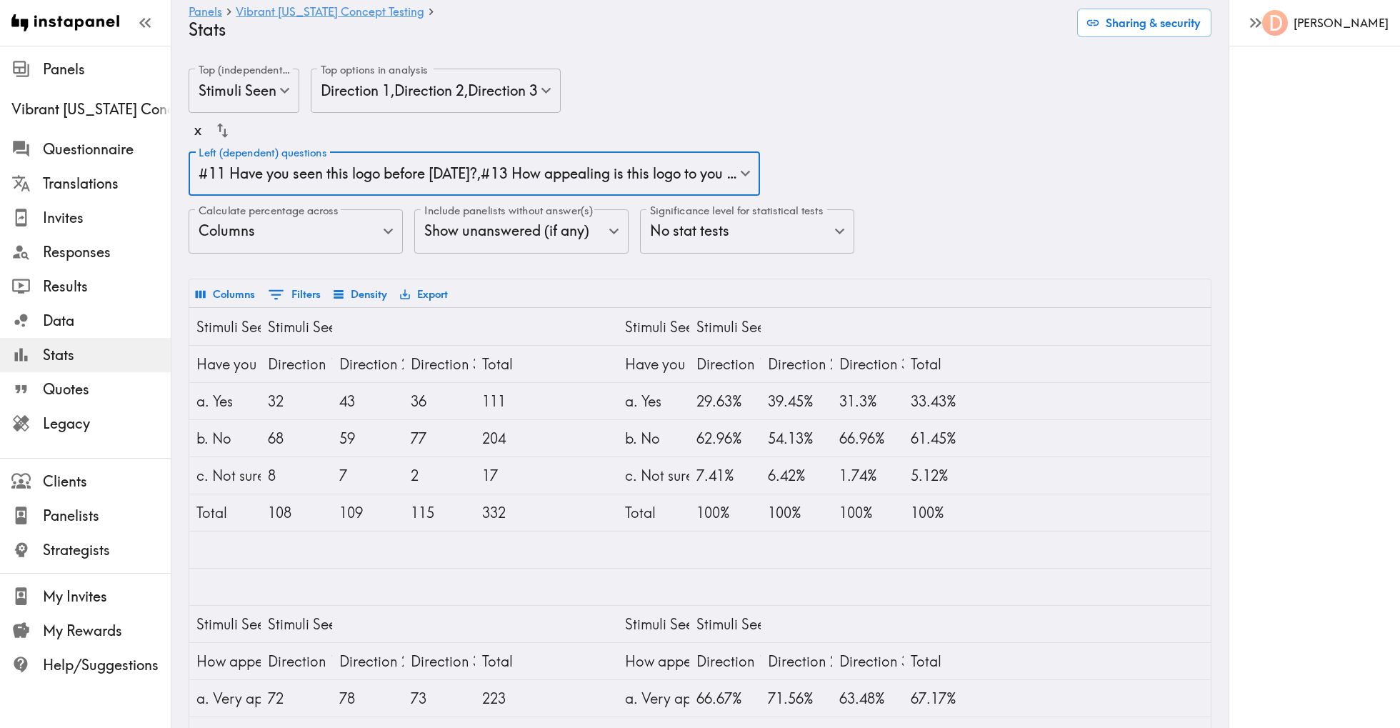
click at [423, 291] on button "Export" at bounding box center [423, 294] width 55 height 24
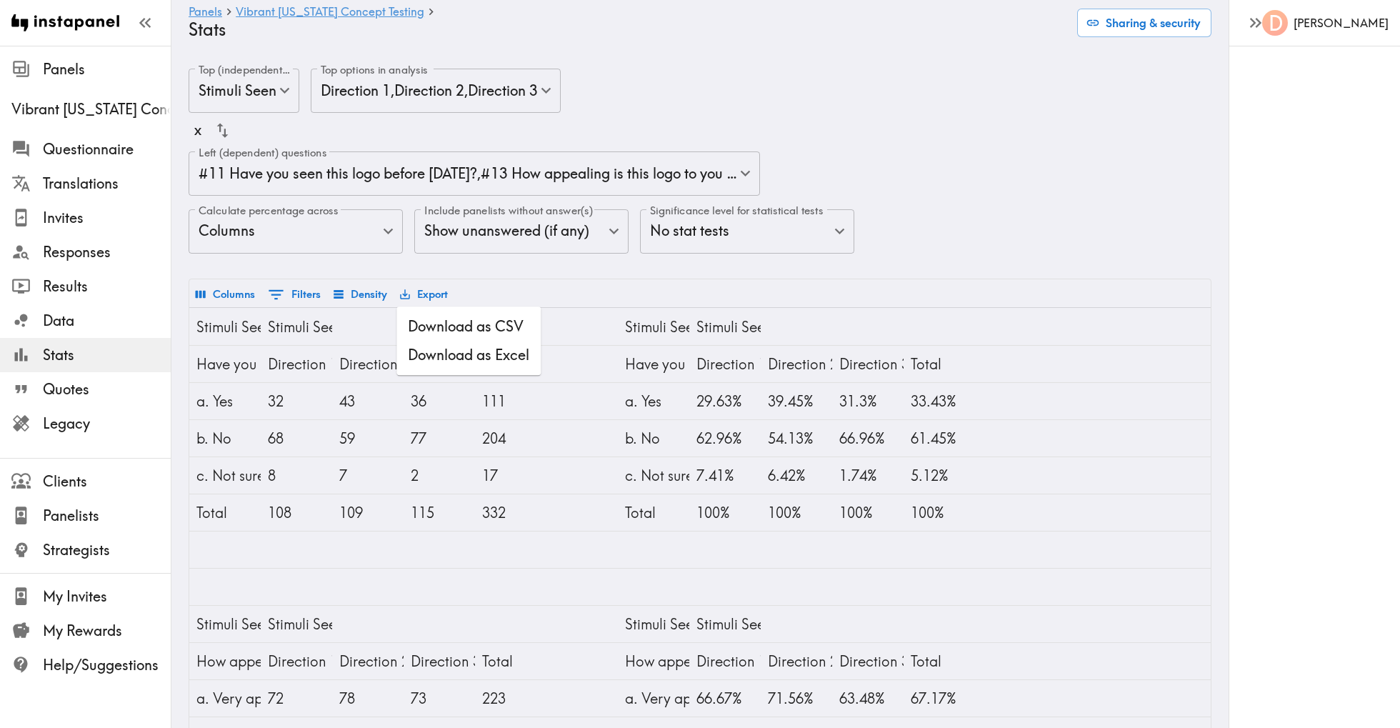
click at [471, 355] on li "Download as Excel" at bounding box center [468, 355] width 144 height 29
